Goal: Entertainment & Leisure: Browse casually

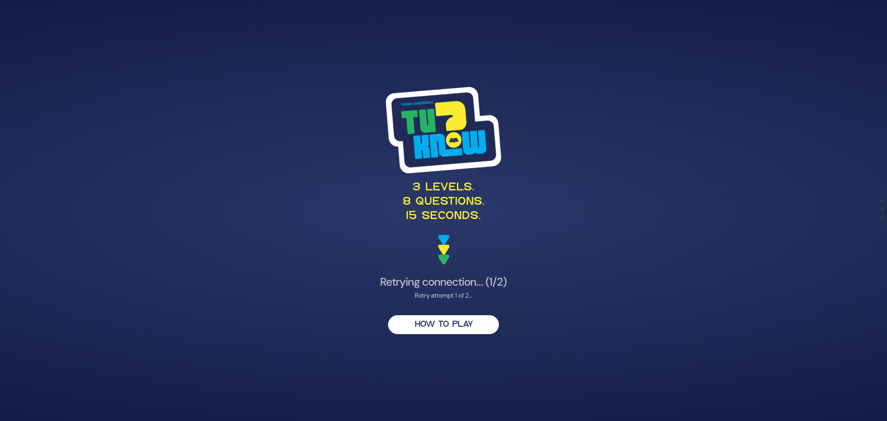
click at [654, 289] on div "Retrying connection... (1/2) Retry attempt 1 of 2..." at bounding box center [443, 287] width 451 height 25
click at [500, 289] on div "Retrying connection... (1/2) Retry attempt 1 of 2..." at bounding box center [443, 287] width 451 height 25
click at [500, 289] on div "Retrying connection... (2/2) Retry attempt 2 of 2..." at bounding box center [443, 287] width 451 height 25
click at [498, 297] on div "Retry attempt 2 of 2..." at bounding box center [443, 295] width 451 height 10
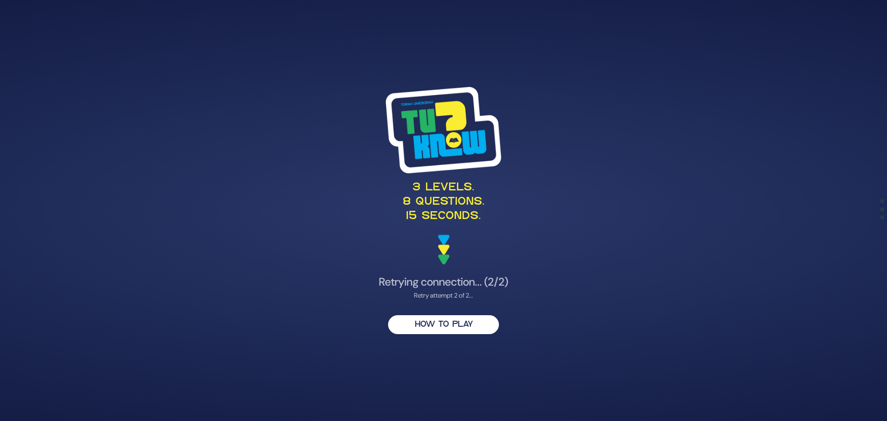
click at [463, 286] on h4 "Retrying connection... (2/2)" at bounding box center [443, 281] width 451 height 13
click at [413, 292] on div "Retry attempt 2 of 2..." at bounding box center [443, 295] width 451 height 10
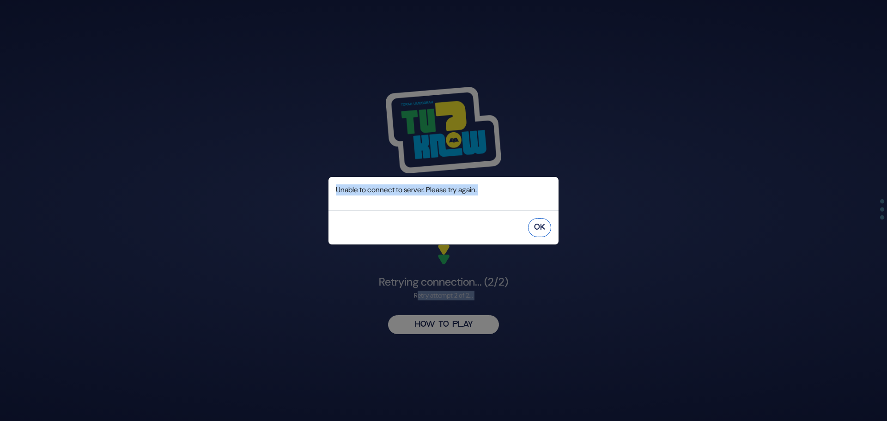
click at [539, 227] on button "OK" at bounding box center [539, 227] width 23 height 19
click at [539, 228] on button "OK" at bounding box center [539, 227] width 23 height 19
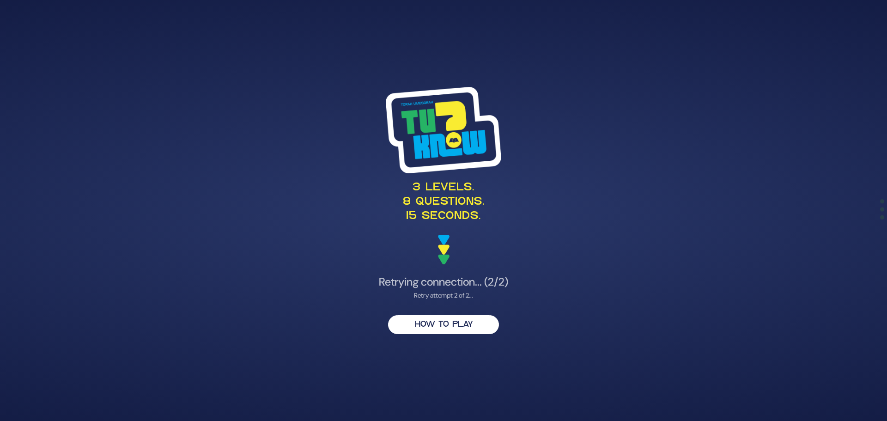
click at [477, 276] on h4 "Retrying connection... (2/2)" at bounding box center [443, 281] width 451 height 13
click at [459, 290] on div "Retry attempt 2 of 2..." at bounding box center [443, 295] width 451 height 10
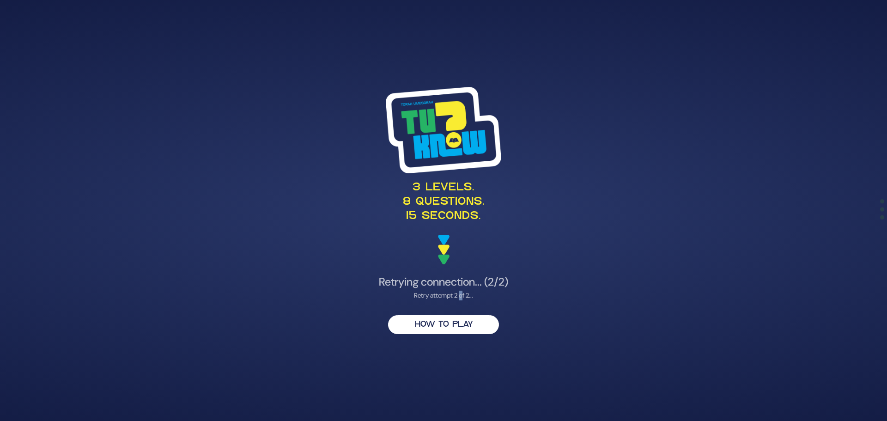
click at [459, 290] on div "Retry attempt 2 of 2..." at bounding box center [443, 295] width 451 height 10
click at [455, 299] on div "Retry attempt 2 of 2..." at bounding box center [443, 295] width 451 height 10
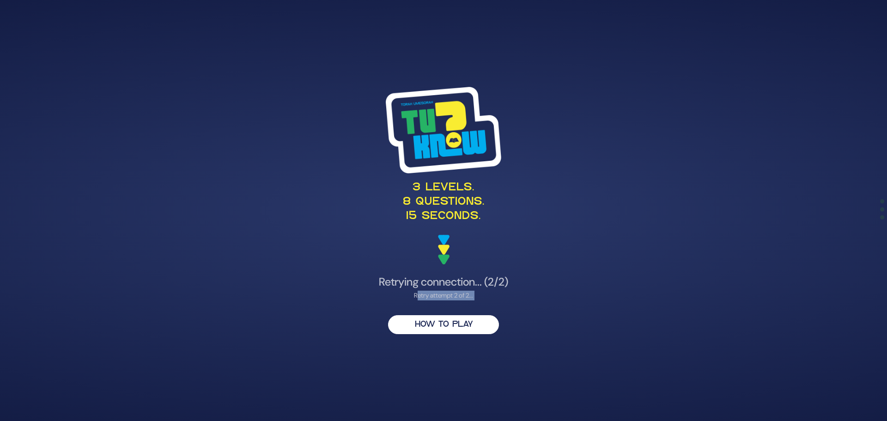
click at [455, 298] on div "Retry attempt 2 of 2..." at bounding box center [443, 295] width 451 height 10
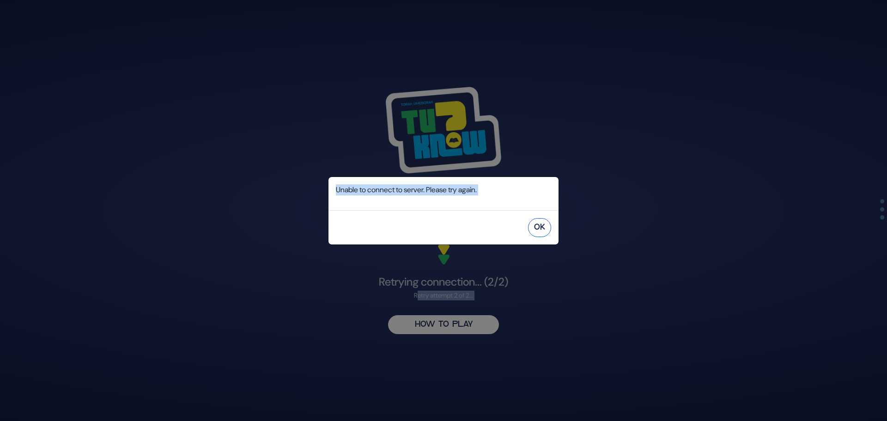
click at [531, 225] on button "OK" at bounding box center [539, 227] width 23 height 19
click at [537, 224] on button "OK" at bounding box center [539, 227] width 23 height 19
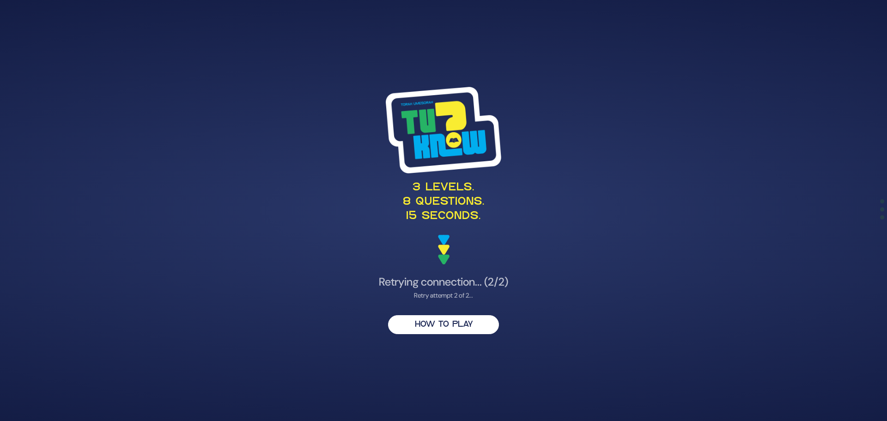
click at [444, 271] on div "3 levels. 8 questions. 15 seconds. Retrying connection... (2/2) Retry attempt 2…" at bounding box center [443, 210] width 473 height 269
click at [443, 273] on div "3 levels. 8 questions. 15 seconds. Retrying connection... (2/2) Retry attempt 2…" at bounding box center [443, 210] width 473 height 269
click at [439, 288] on h4 "Retrying connection... (2/2)" at bounding box center [443, 281] width 451 height 13
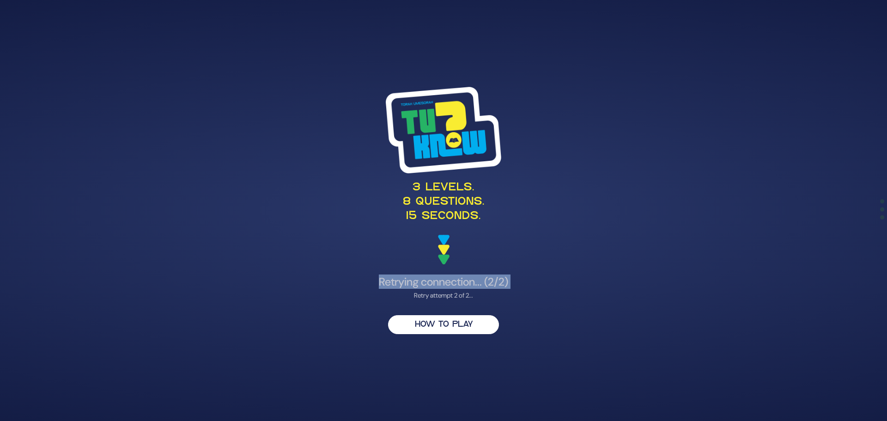
click at [439, 288] on h4 "Retrying connection... (2/2)" at bounding box center [443, 281] width 451 height 13
click at [454, 222] on p "3 levels. 8 questions. 15 seconds." at bounding box center [443, 202] width 451 height 43
click at [444, 257] on img at bounding box center [444, 250] width 12 height 30
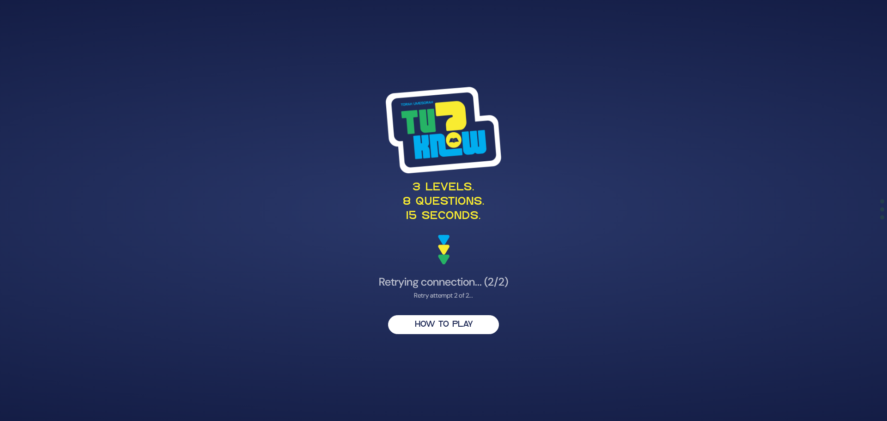
click at [444, 257] on img at bounding box center [444, 250] width 12 height 30
click at [450, 303] on div "Retrying connection... (2/2) Retry attempt 2 of 2..." at bounding box center [443, 289] width 451 height 29
click at [446, 289] on div "Retrying connection... (2/2) Retry attempt 2 of 2..." at bounding box center [443, 287] width 451 height 25
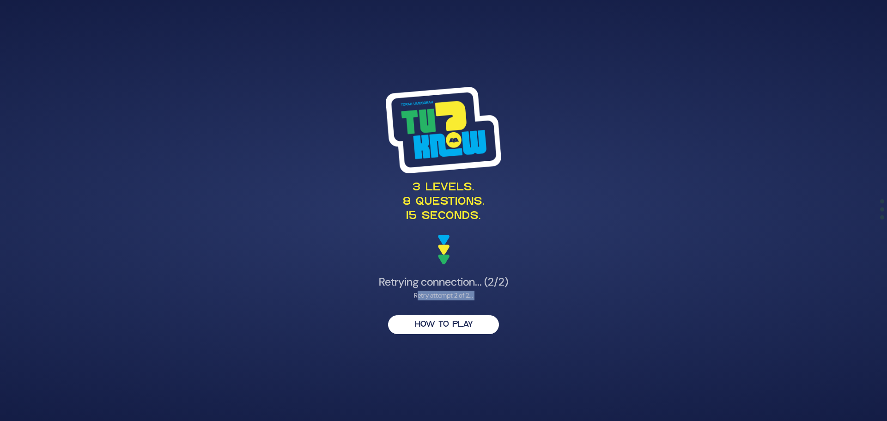
click at [446, 289] on div "Retrying connection... (2/2) Retry attempt 2 of 2..." at bounding box center [443, 287] width 451 height 25
click at [443, 273] on div "3 levels. 8 questions. 15 seconds. Retrying connection... (2/2) Retry attempt 2…" at bounding box center [443, 210] width 473 height 269
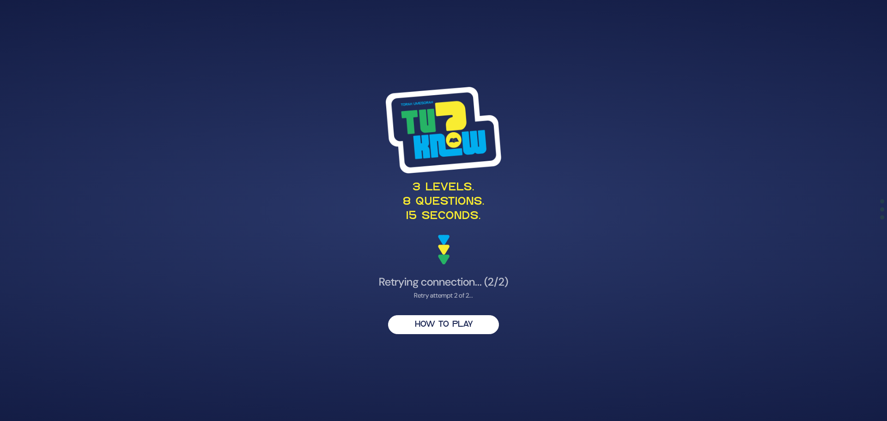
click at [410, 288] on h4 "Retrying connection... (2/2)" at bounding box center [443, 281] width 451 height 13
click at [409, 288] on div "3 levels. 8 questions. 15 seconds. Retrying connection... (2/2) Retry attempt 2…" at bounding box center [443, 210] width 473 height 269
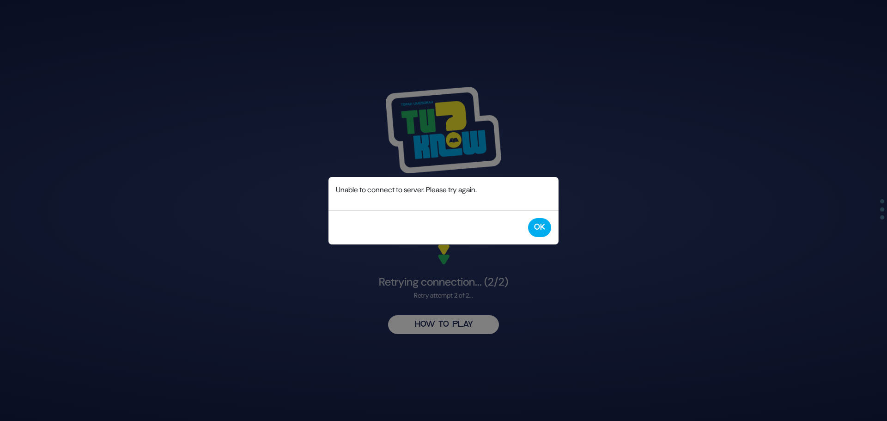
click at [409, 288] on div "Error Unable to connect to server. Please try again. OK" at bounding box center [443, 210] width 887 height 421
click at [507, 237] on div "OK" at bounding box center [443, 227] width 230 height 34
click at [504, 230] on div "OK" at bounding box center [443, 227] width 230 height 34
click at [534, 225] on button "OK" at bounding box center [539, 227] width 23 height 19
